Goal: Information Seeking & Learning: Learn about a topic

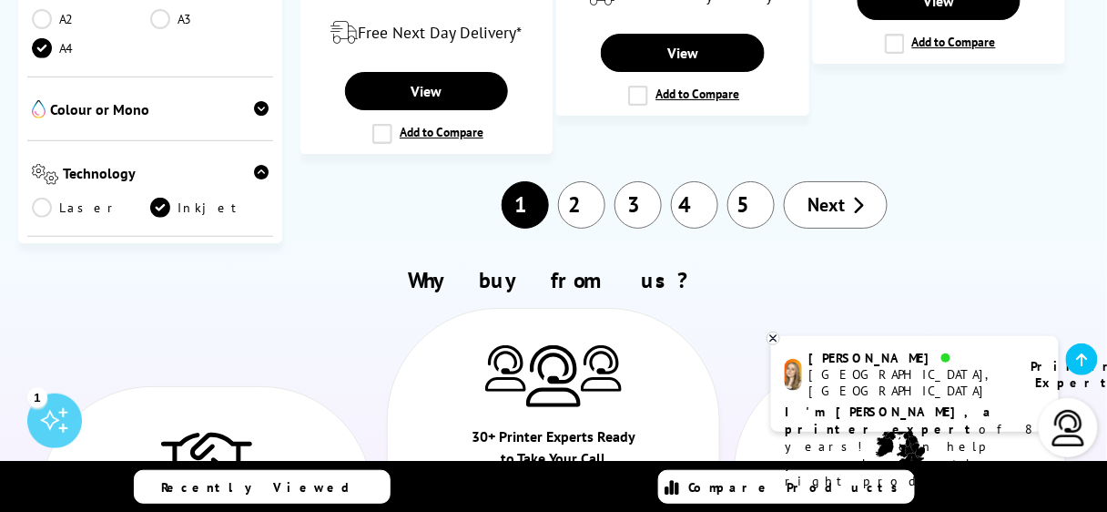
scroll to position [3351, 0]
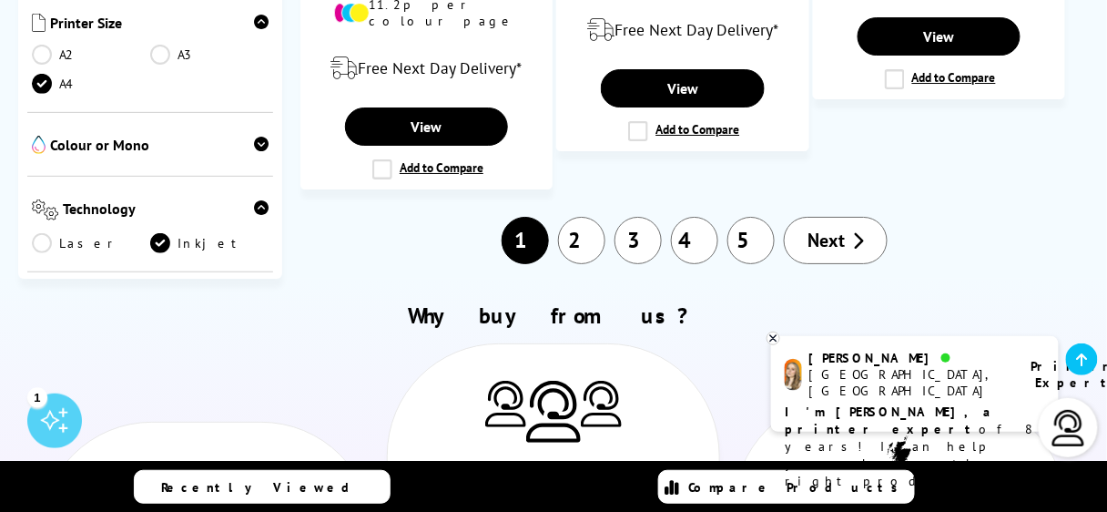
click at [817, 229] on span "Next" at bounding box center [826, 241] width 37 height 24
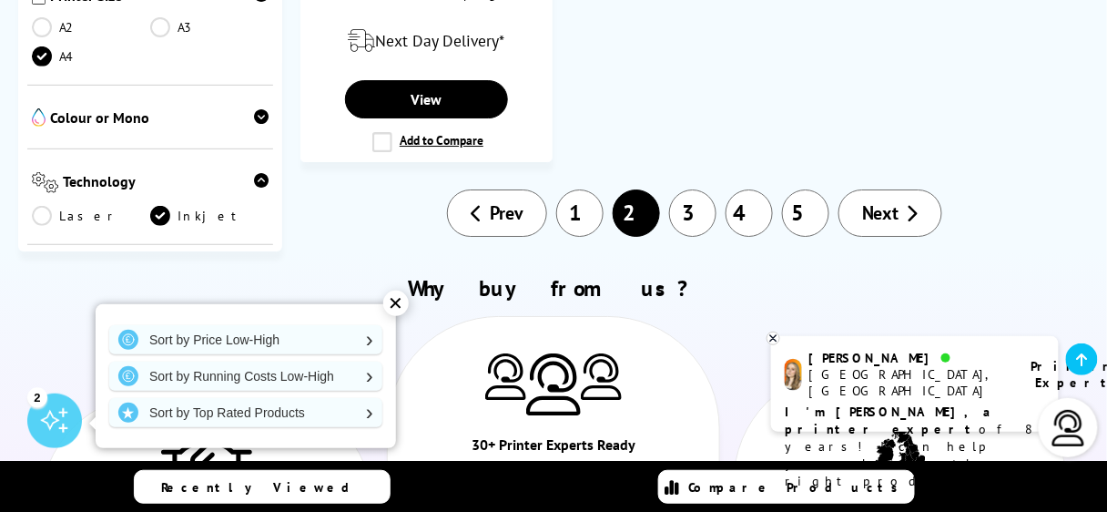
scroll to position [3278, 0]
